Goal: Register for event/course

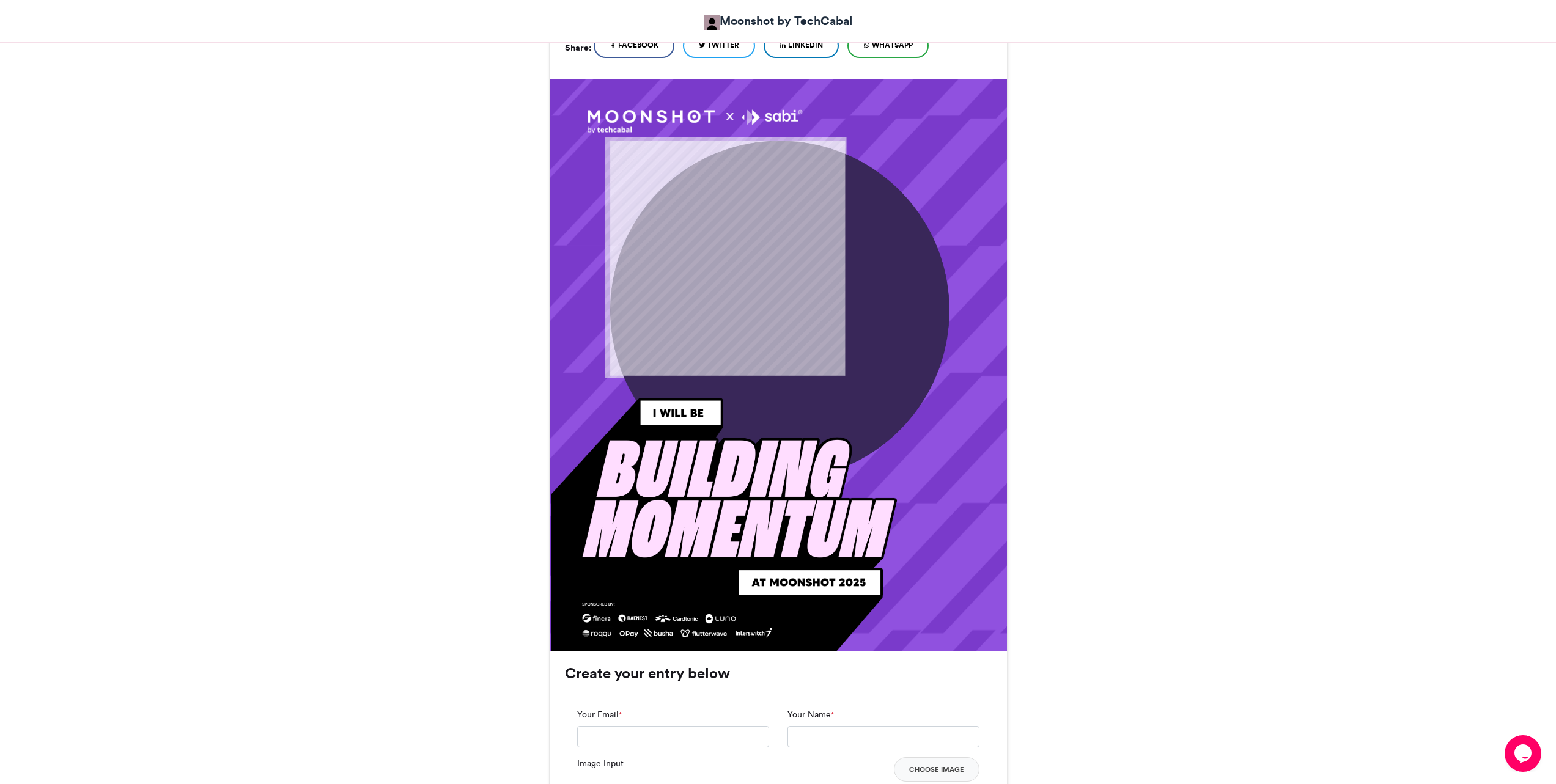
scroll to position [611, 0]
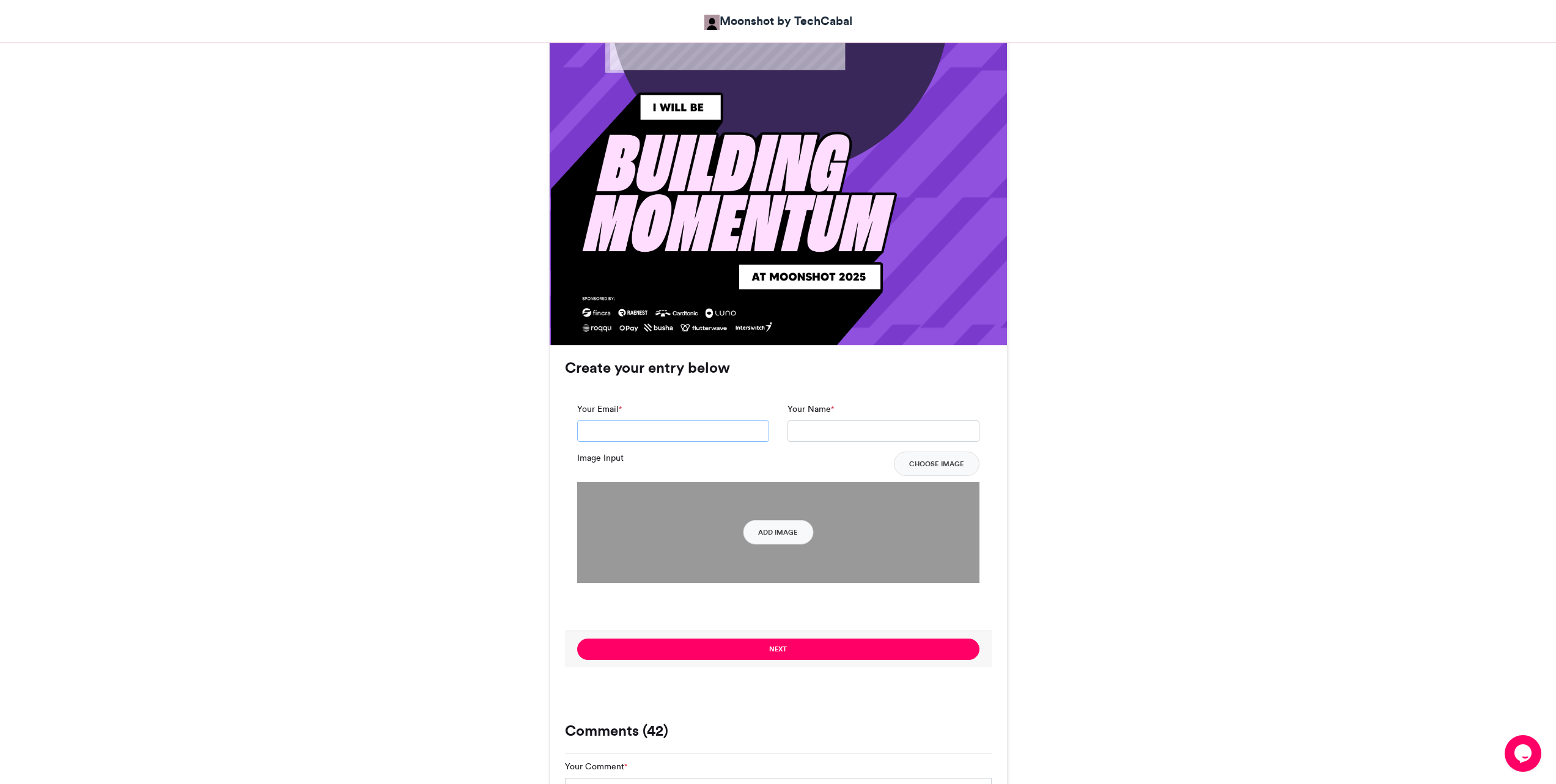
click at [738, 437] on input "Your Email *" at bounding box center [673, 431] width 192 height 22
type input "**********"
click at [818, 437] on input "Your Name *" at bounding box center [883, 431] width 192 height 22
type input "**********"
click at [771, 534] on button "Add Image" at bounding box center [777, 532] width 70 height 24
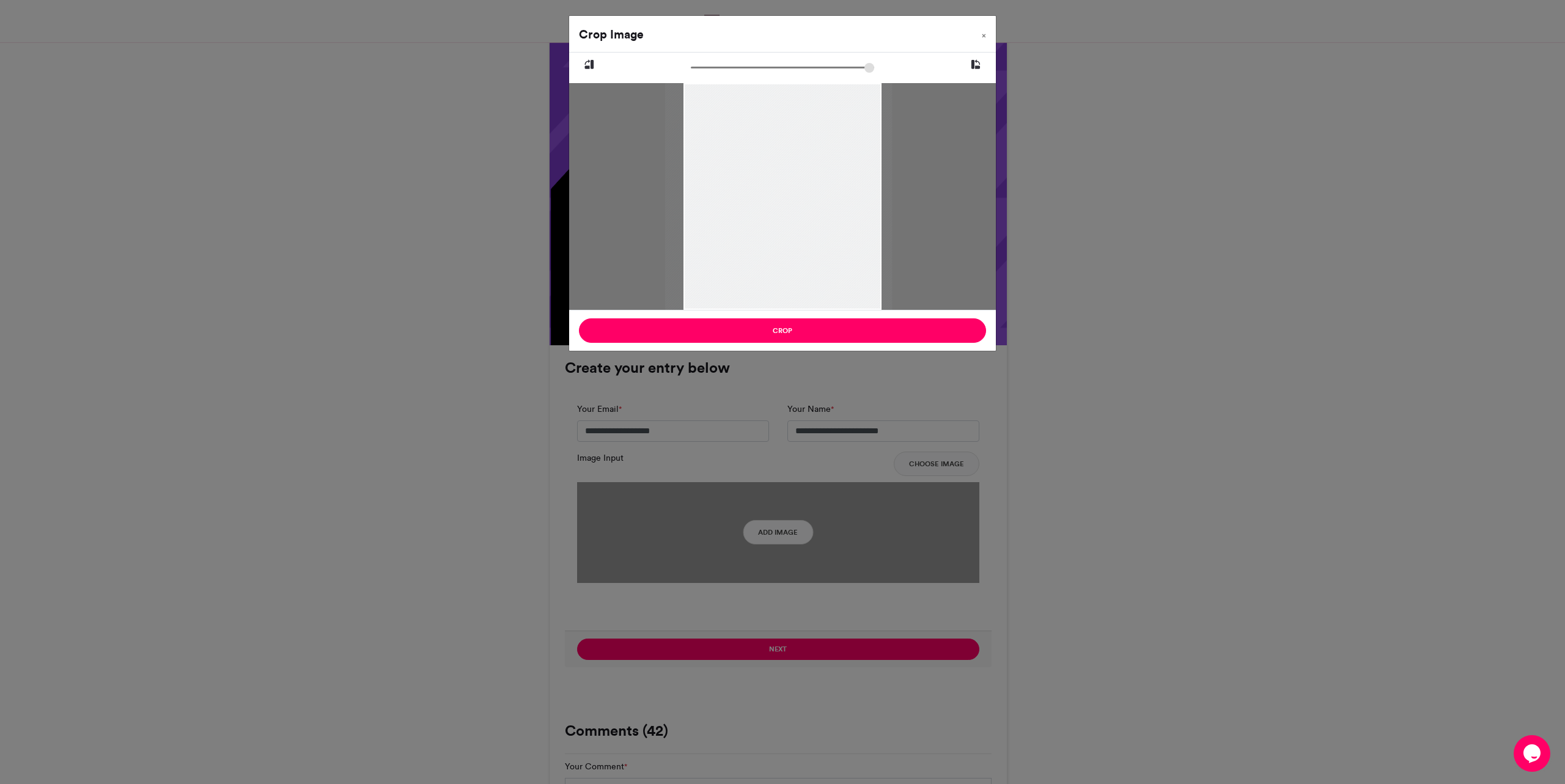
drag, startPoint x: 785, startPoint y: 148, endPoint x: 781, endPoint y: 137, distance: 11.7
click at [781, 137] on div at bounding box center [778, 160] width 227 height 302
drag, startPoint x: 697, startPoint y: 67, endPoint x: 710, endPoint y: 68, distance: 13.0
type input "******"
click at [710, 68] on input "zoom" at bounding box center [782, 67] width 183 height 12
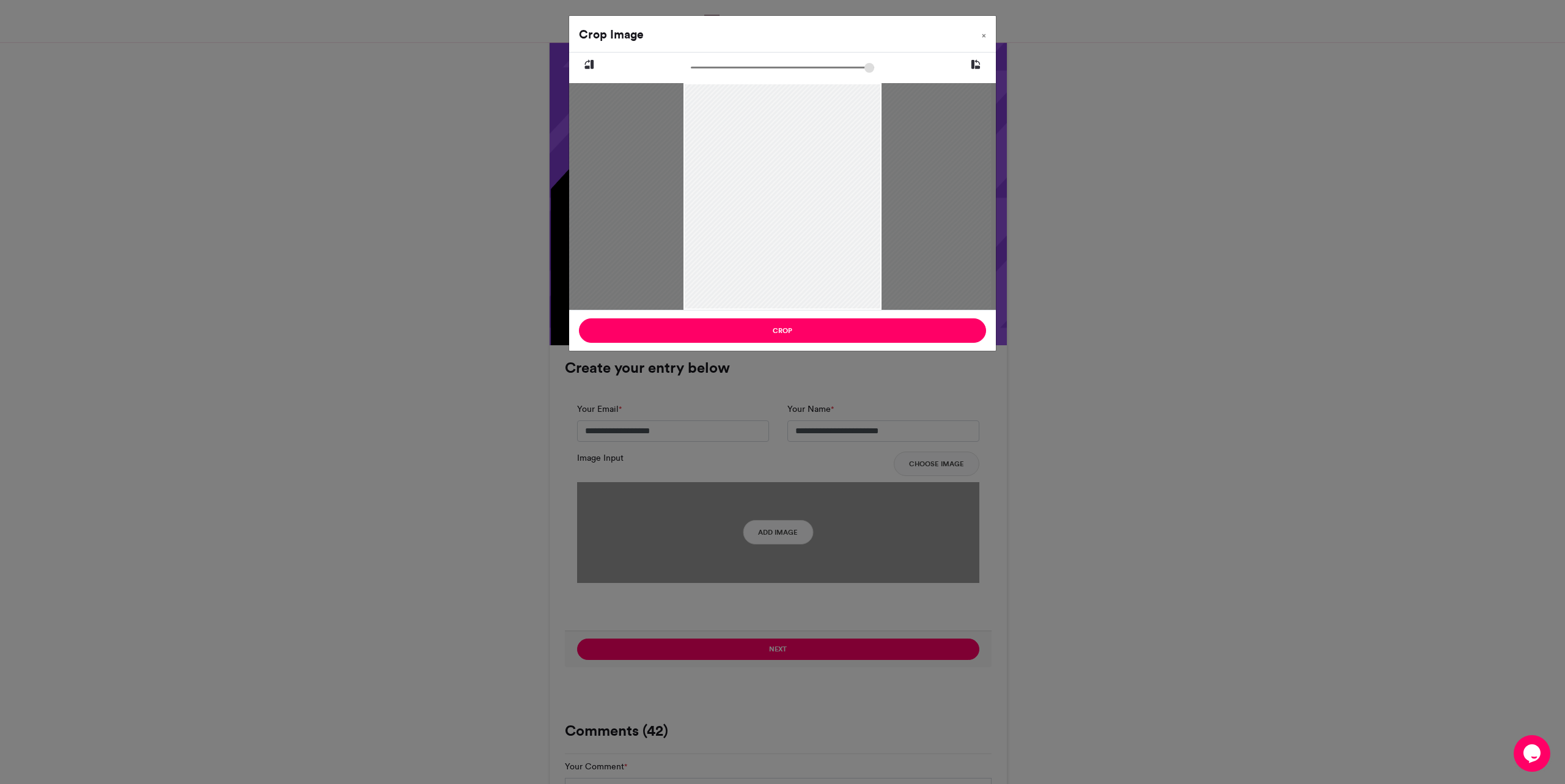
drag, startPoint x: 737, startPoint y: 148, endPoint x: 734, endPoint y: 188, distance: 40.1
click at [734, 188] on div at bounding box center [774, 173] width 433 height 577
click at [754, 335] on button "Crop" at bounding box center [782, 330] width 407 height 24
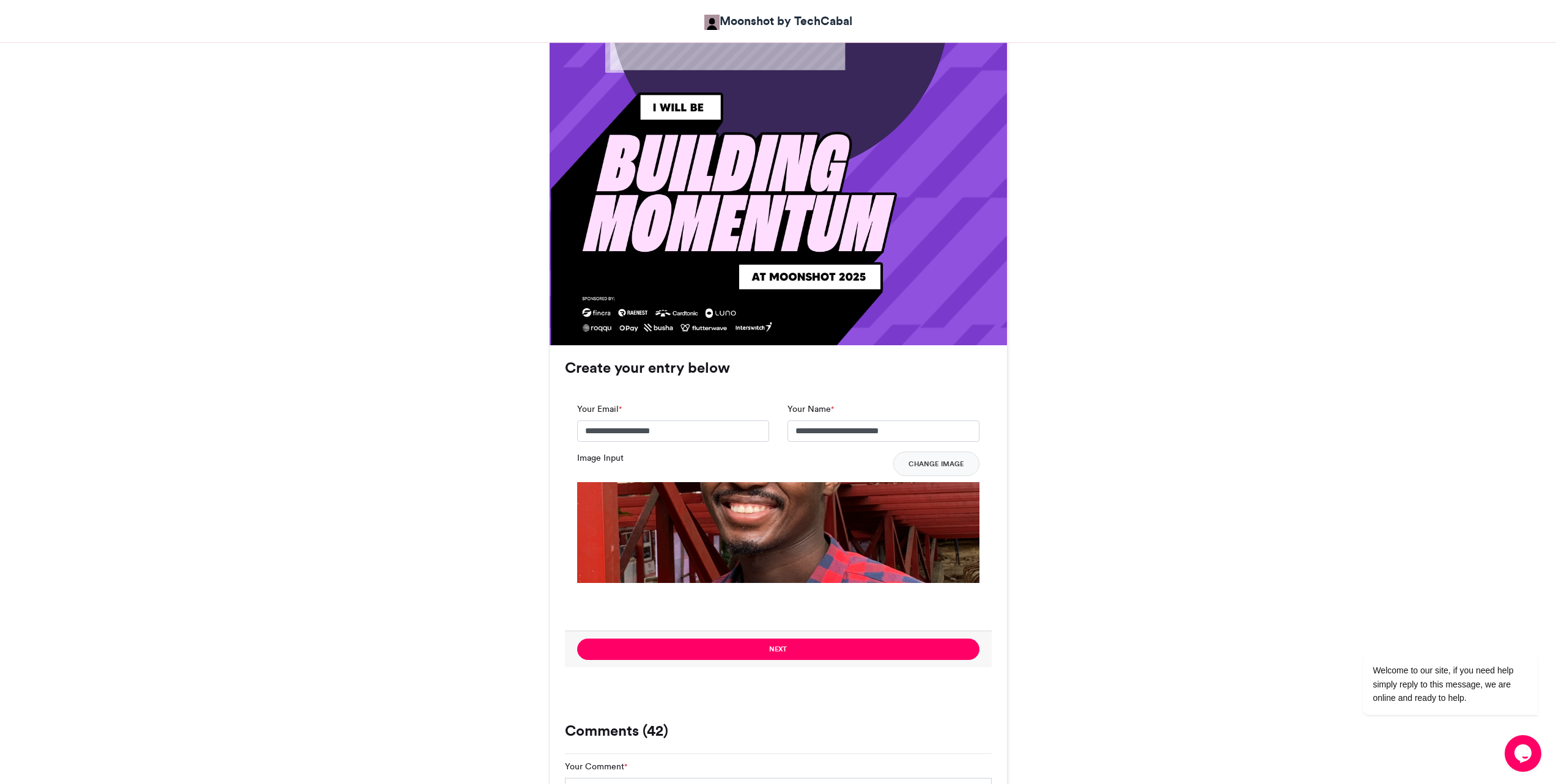
scroll to position [917, 0]
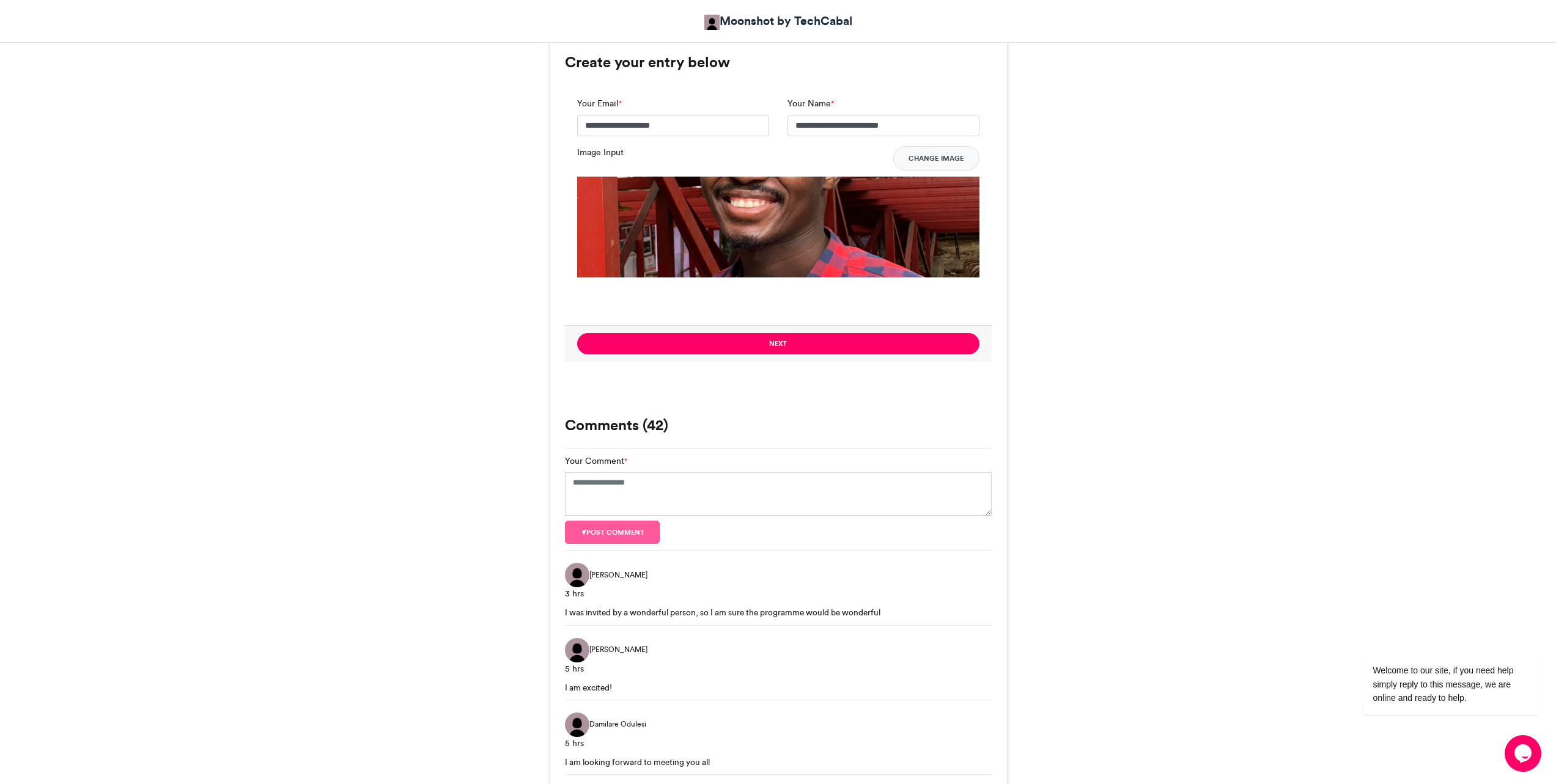
click at [766, 343] on button "Next" at bounding box center [779, 344] width 402 height 21
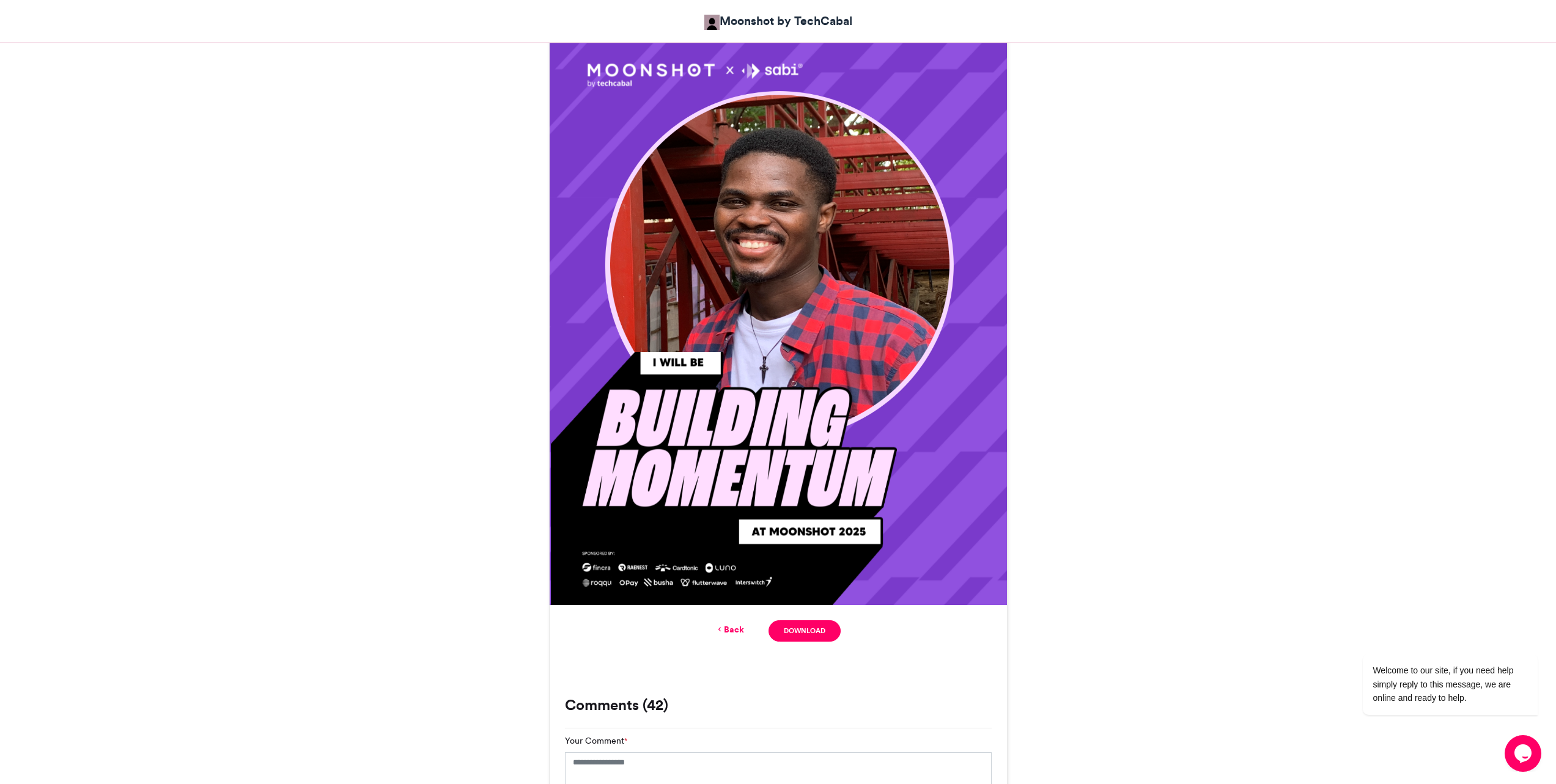
scroll to position [657, 0]
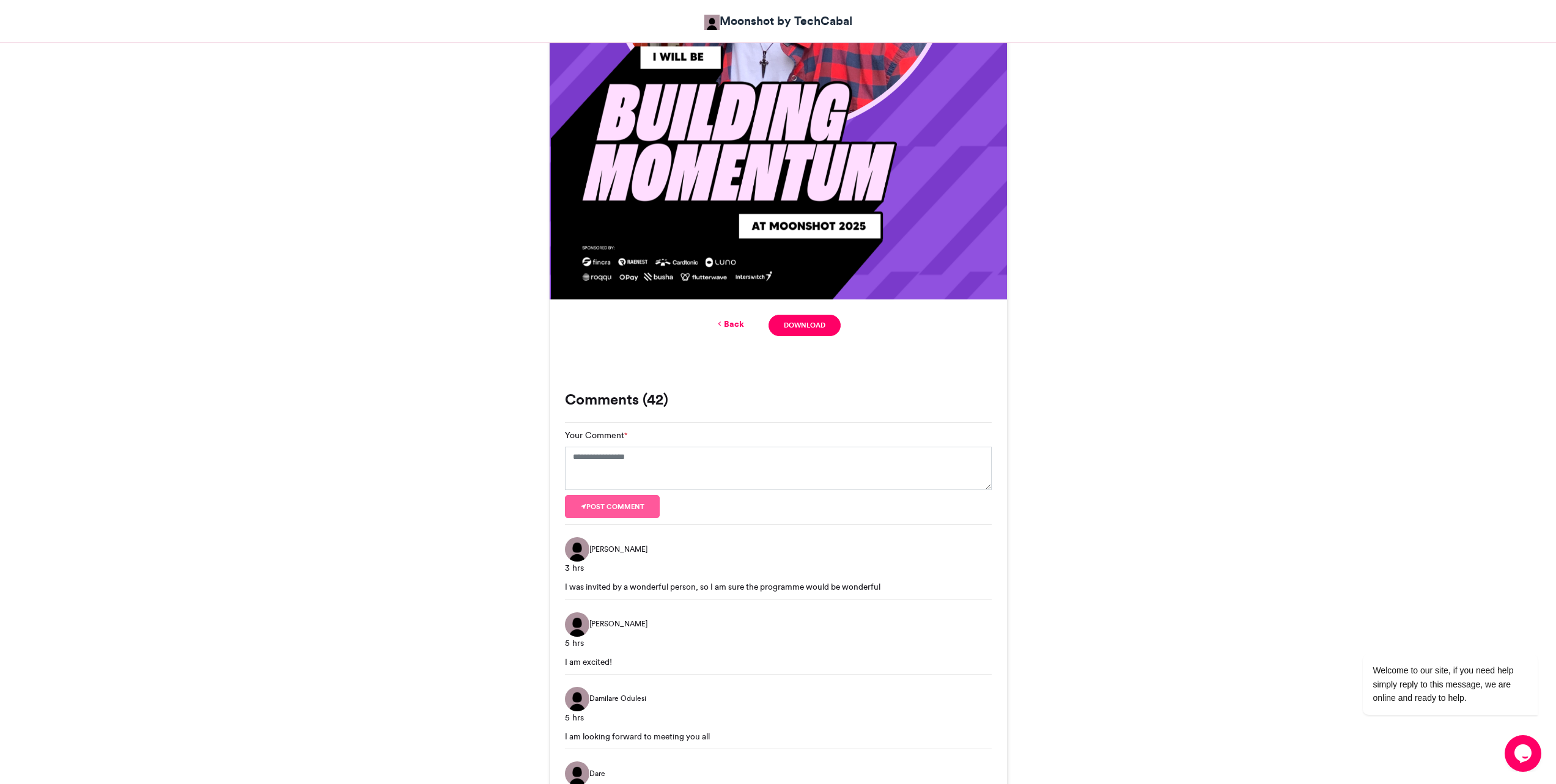
click at [797, 322] on link "Download" at bounding box center [804, 325] width 71 height 21
